Goal: Information Seeking & Learning: Learn about a topic

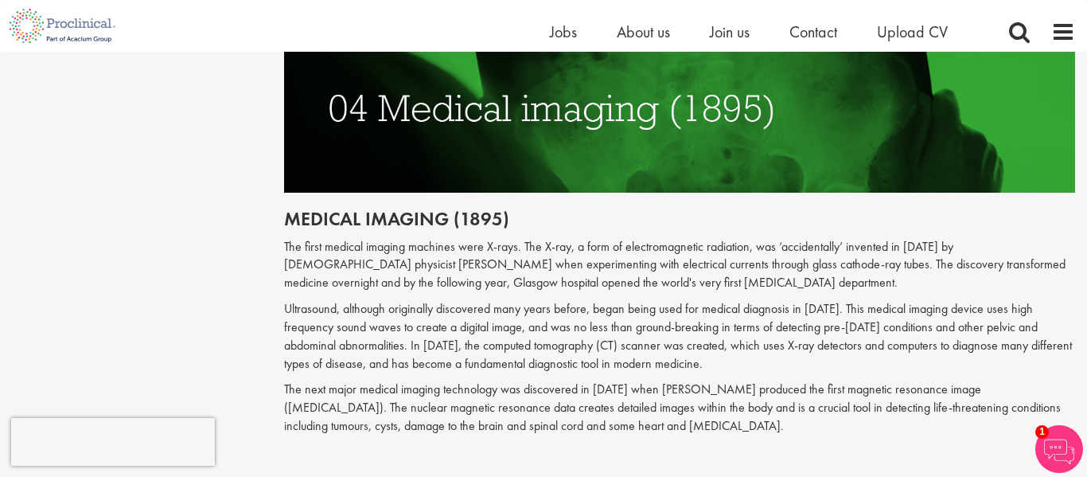
click at [572, 238] on p "The first medical imaging machines were X-rays. The X-ray, a form of electromag…" at bounding box center [680, 265] width 792 height 55
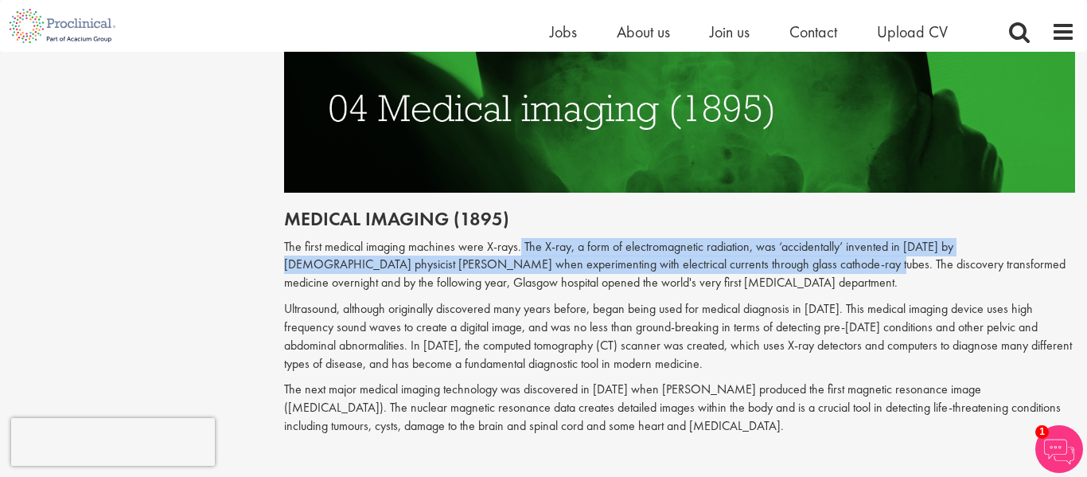
drag, startPoint x: 518, startPoint y: 206, endPoint x: 743, endPoint y: 235, distance: 227.1
click at [743, 238] on p "The first medical imaging machines were X-rays. The X-ray, a form of electromag…" at bounding box center [680, 265] width 792 height 55
copy p "The X-ray, a form of electromagnetic radiation, was ‘accidentally’ invented in …"
click at [169, 191] on div "Content types Quizzes Blogs Guidebooks & Reports Videos Infographics Case studi…" at bounding box center [543, 480] width 1087 height 4434
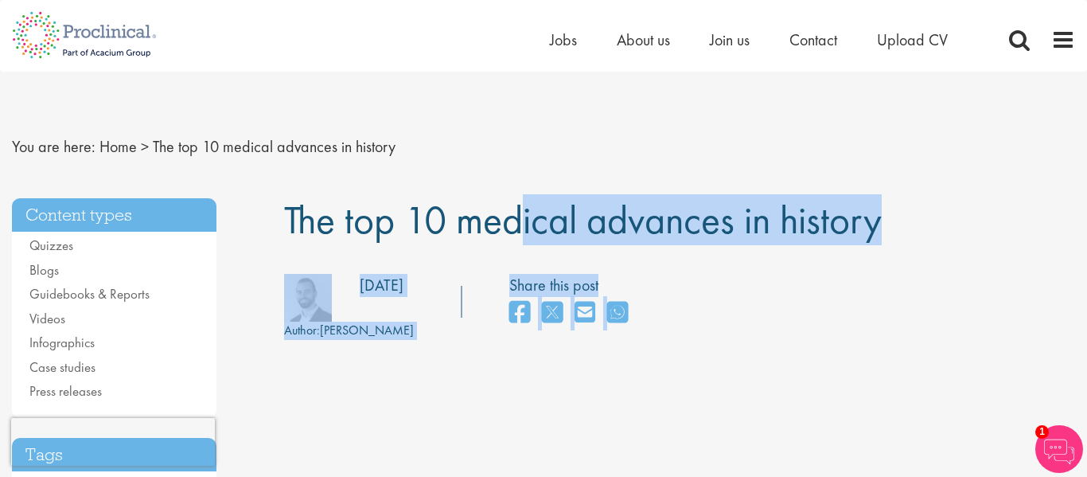
drag, startPoint x: 293, startPoint y: 222, endPoint x: 987, endPoint y: 285, distance: 696.9
copy div "he top 10 medical advances in history Author: [PERSON_NAME] Posting date: [DATE…"
click at [841, 335] on div "Author: [PERSON_NAME] Posting date: [DATE] Share this post" at bounding box center [680, 307] width 816 height 66
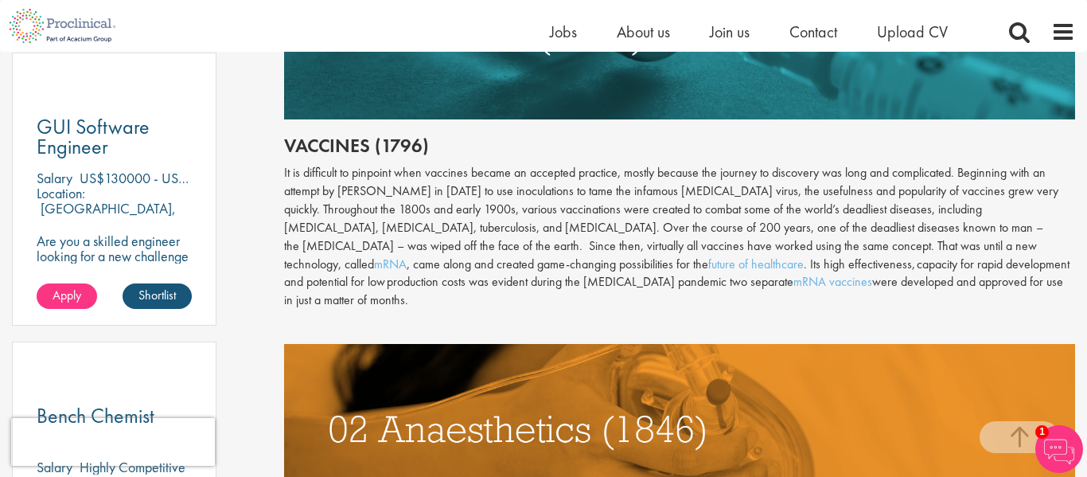
scroll to position [901, 0]
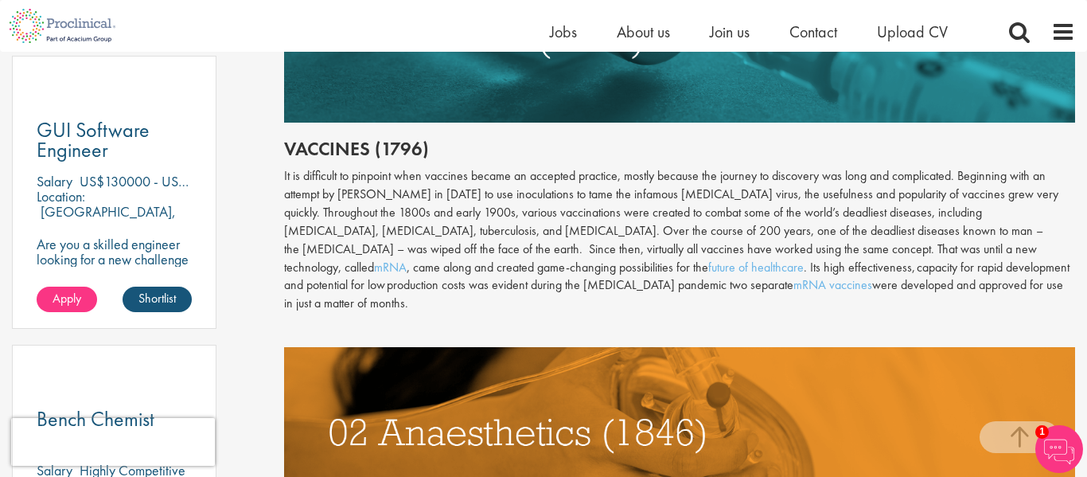
click at [415, 228] on div "It is difficult to pinpoint when vaccines became an accepted practice, mostly b…" at bounding box center [680, 240] width 792 height 146
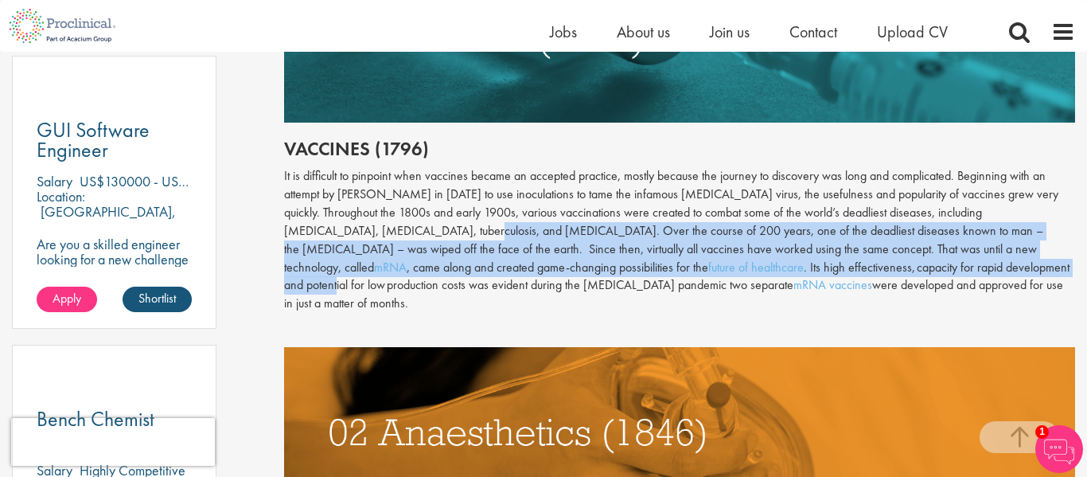
drag, startPoint x: 415, startPoint y: 229, endPoint x: 792, endPoint y: 269, distance: 379.4
click at [792, 269] on div "It is difficult to pinpoint when vaccines became an accepted practice, mostly b…" at bounding box center [680, 240] width 792 height 146
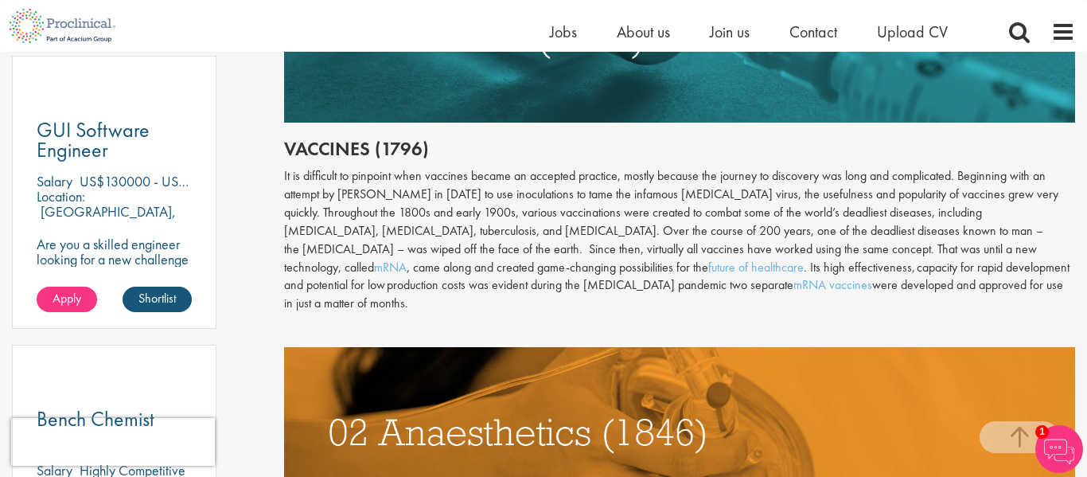
click at [849, 287] on div "It is difficult to pinpoint when vaccines became an accepted practice, mostly b…" at bounding box center [680, 240] width 792 height 146
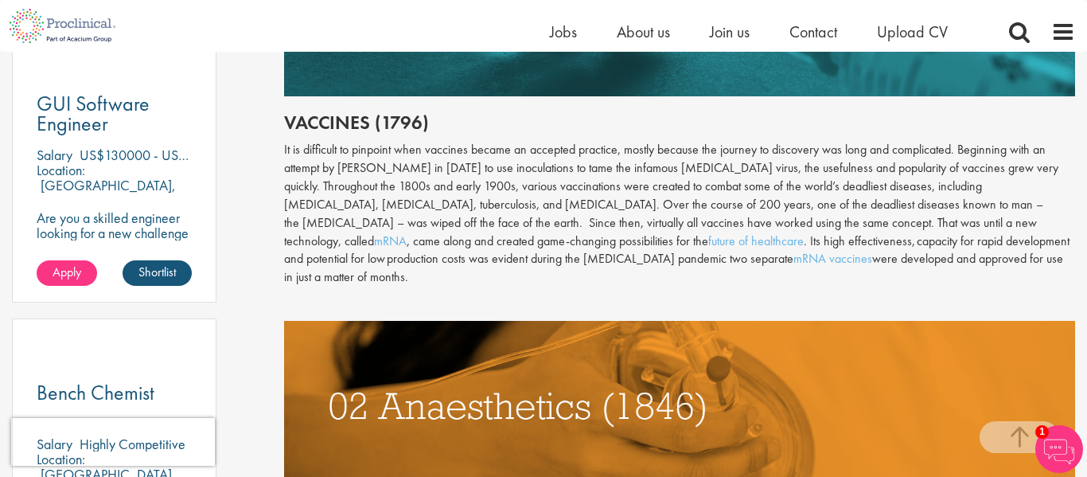
scroll to position [923, 0]
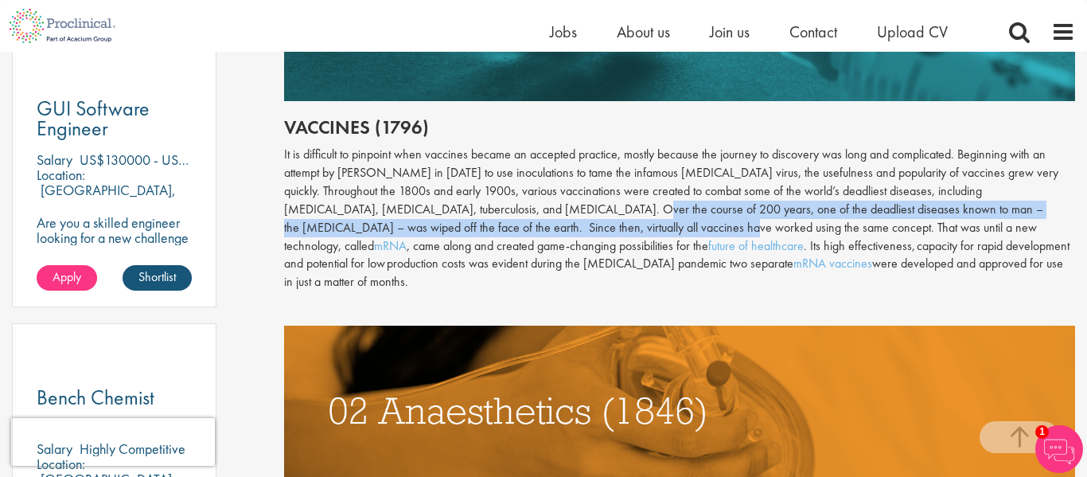
drag, startPoint x: 567, startPoint y: 213, endPoint x: 605, endPoint y: 231, distance: 42.4
click at [605, 231] on div "It is difficult to pinpoint when vaccines became an accepted practice, mostly b…" at bounding box center [680, 219] width 792 height 146
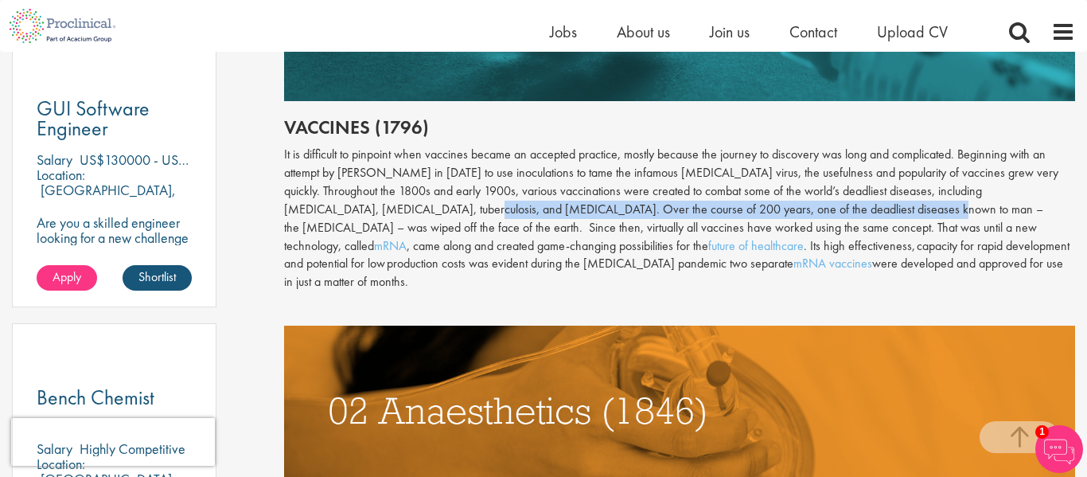
drag, startPoint x: 412, startPoint y: 209, endPoint x: 871, endPoint y: 218, distance: 458.6
click at [871, 218] on div "It is difficult to pinpoint when vaccines became an accepted practice, mostly b…" at bounding box center [680, 219] width 792 height 146
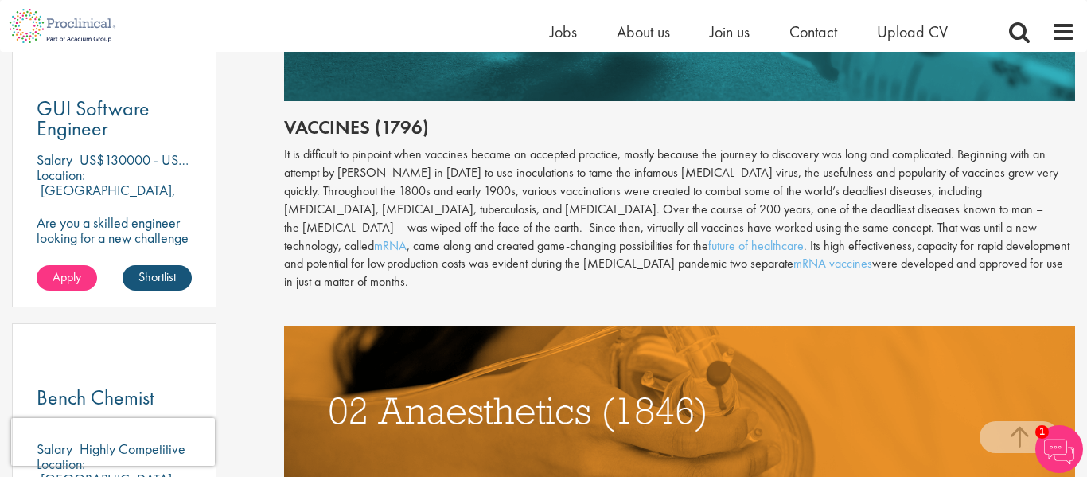
click at [857, 299] on p at bounding box center [680, 308] width 792 height 18
